Goal: Information Seeking & Learning: Learn about a topic

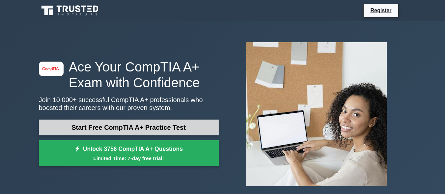
click at [162, 133] on link "Start Free CompTIA A+ Practice Test" at bounding box center [129, 128] width 180 height 16
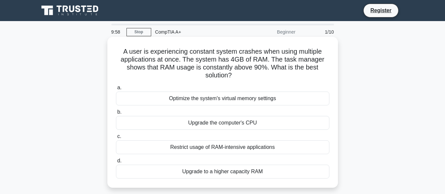
click at [177, 51] on h5 "A user is experiencing constant system crashes when using multiple applications…" at bounding box center [222, 63] width 215 height 32
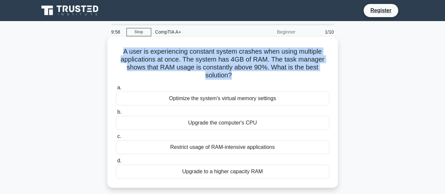
click at [177, 51] on h5 "A user is experiencing constant system crashes when using multiple applications…" at bounding box center [222, 63] width 215 height 32
click at [185, 59] on h5 "A user is experiencing constant system crashes when using multiple applications…" at bounding box center [222, 63] width 215 height 32
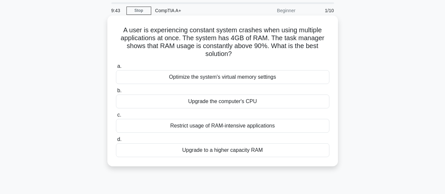
scroll to position [33, 0]
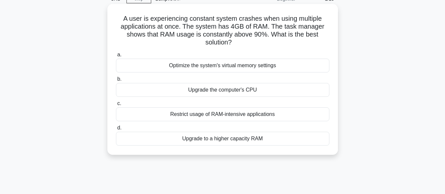
click at [234, 117] on div "Restrict usage of RAM-intensive applications" at bounding box center [222, 114] width 213 height 14
click at [116, 106] on input "c. Restrict usage of RAM-intensive applications" at bounding box center [116, 103] width 0 height 4
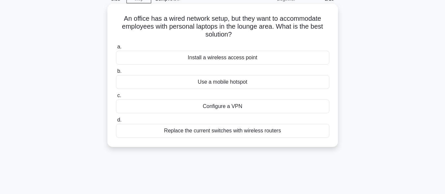
click at [218, 57] on div "Install a wireless access point" at bounding box center [222, 58] width 213 height 14
click at [116, 49] on input "a. Install a wireless access point" at bounding box center [116, 47] width 0 height 4
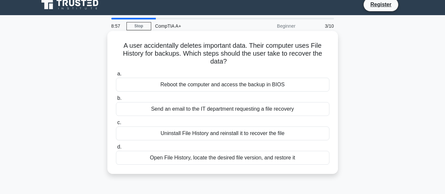
scroll to position [0, 0]
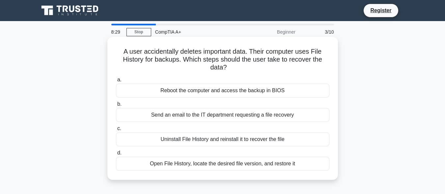
click at [218, 110] on div "Send an email to the IT department requesting a file recovery" at bounding box center [222, 115] width 213 height 14
click at [116, 106] on input "b. Send an email to the IT department requesting a file recovery" at bounding box center [116, 104] width 0 height 4
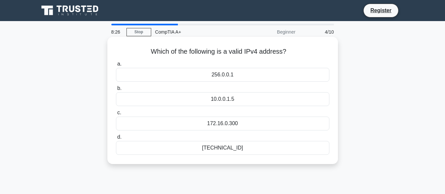
click at [232, 151] on div "[TECHNICAL_ID]" at bounding box center [222, 148] width 213 height 14
click at [116, 139] on input "d. [TECHNICAL_ID]" at bounding box center [116, 137] width 0 height 4
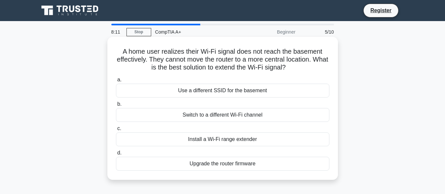
click at [241, 142] on div "Install a Wi-Fi range extender" at bounding box center [222, 139] width 213 height 14
click at [116, 131] on input "c. Install a Wi-Fi range extender" at bounding box center [116, 128] width 0 height 4
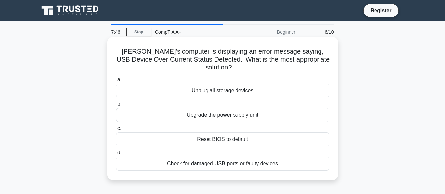
click at [227, 159] on div "Check for damaged USB ports or faulty devices" at bounding box center [222, 164] width 213 height 14
click at [116, 155] on input "d. Check for damaged USB ports or faulty devices" at bounding box center [116, 153] width 0 height 4
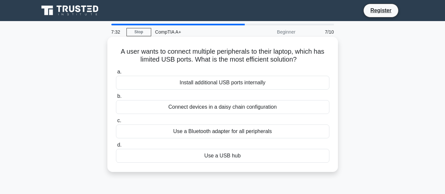
click at [219, 157] on div "Use a USB hub" at bounding box center [222, 156] width 213 height 14
click at [116, 147] on input "d. Use a USB hub" at bounding box center [116, 145] width 0 height 4
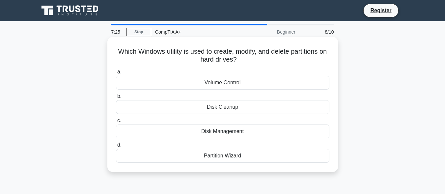
click at [202, 129] on div "Disk Management" at bounding box center [222, 131] width 213 height 14
click at [116, 123] on input "c. Disk Management" at bounding box center [116, 121] width 0 height 4
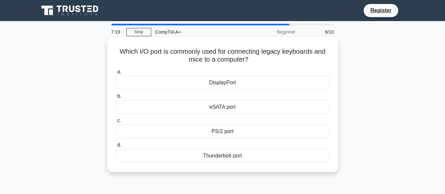
click at [251, 129] on div "PS/2 port" at bounding box center [222, 131] width 213 height 14
click at [116, 123] on input "c. PS/2 port" at bounding box center [116, 121] width 0 height 4
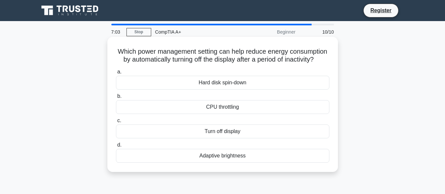
click at [237, 138] on div "Turn off display" at bounding box center [222, 131] width 213 height 14
click at [116, 123] on input "c. Turn off display" at bounding box center [116, 121] width 0 height 4
